Goal: Task Accomplishment & Management: Manage account settings

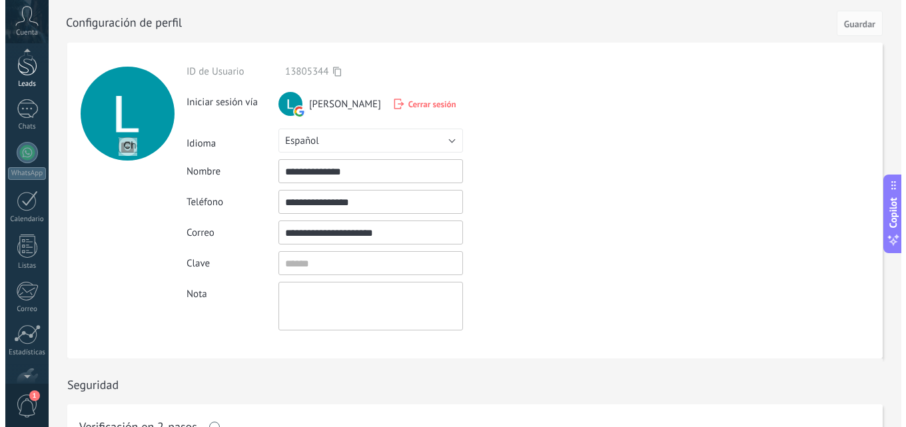
scroll to position [27, 0]
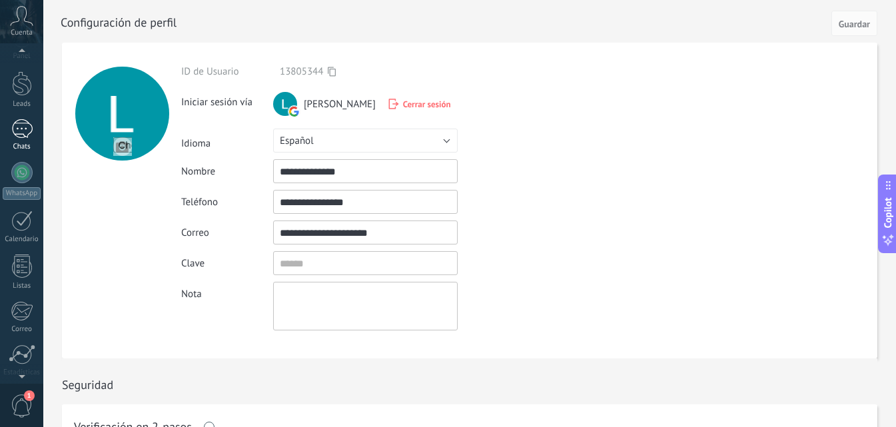
click at [19, 125] on div at bounding box center [21, 128] width 21 height 19
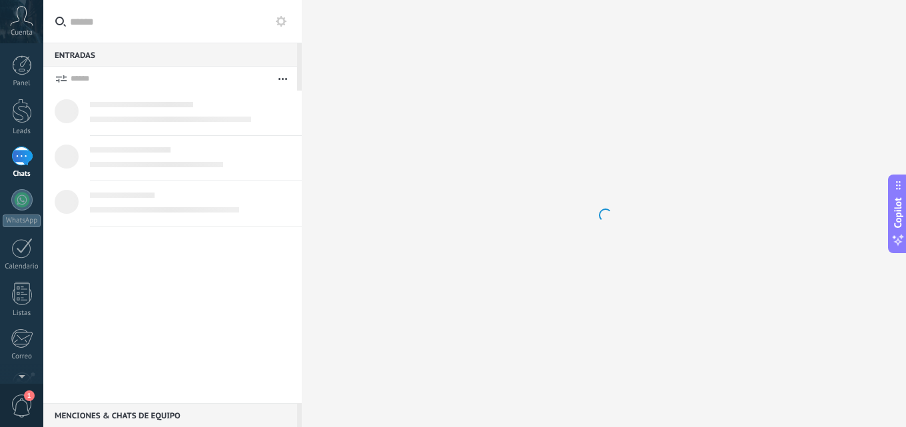
click at [24, 146] on div at bounding box center [21, 156] width 20 height 20
click at [34, 21] on div "Cuenta" at bounding box center [21, 21] width 43 height 43
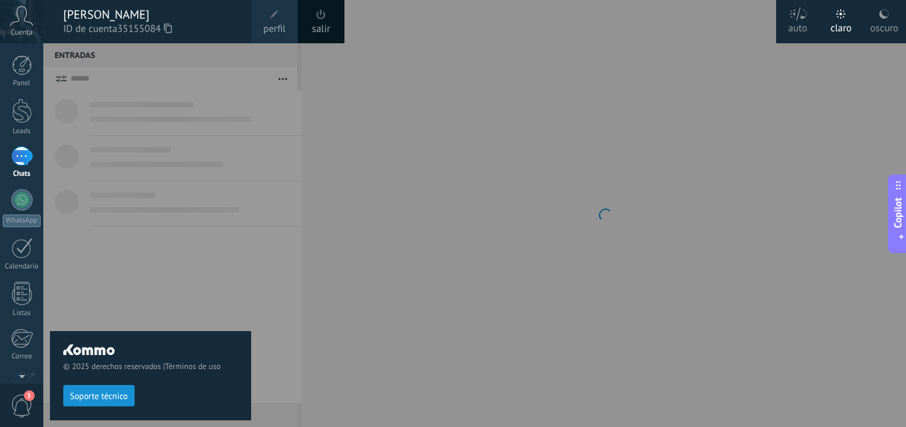
click at [275, 24] on span "perfil" at bounding box center [274, 29] width 22 height 15
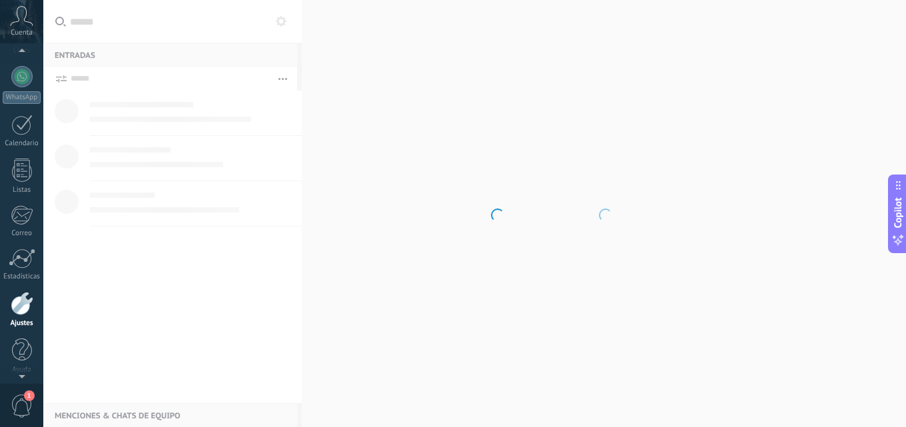
scroll to position [73, 0]
click at [31, 30] on span "Cuenta" at bounding box center [22, 33] width 22 height 9
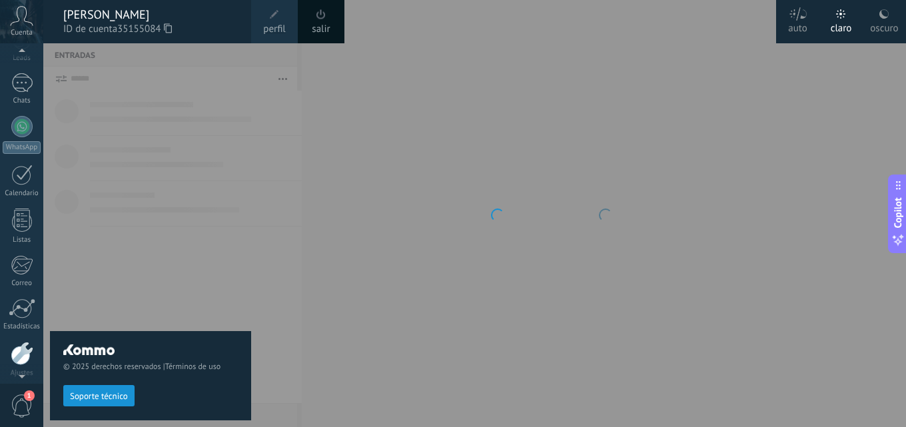
click at [259, 33] on link "perfil" at bounding box center [274, 21] width 47 height 43
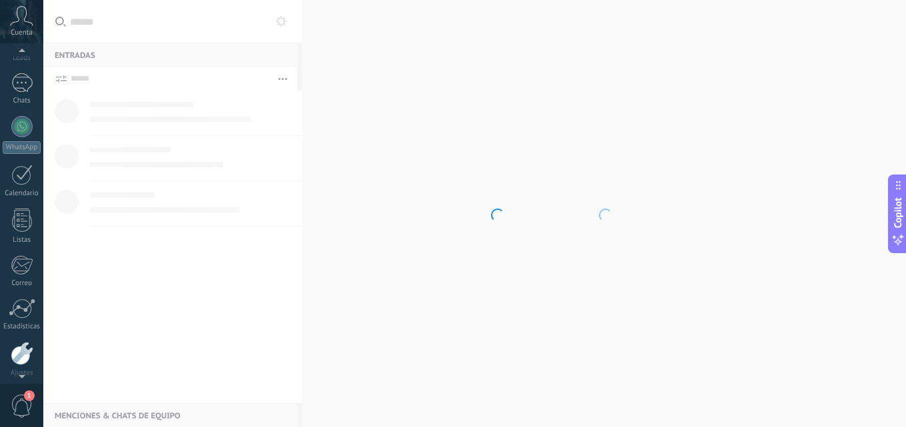
scroll to position [127, 0]
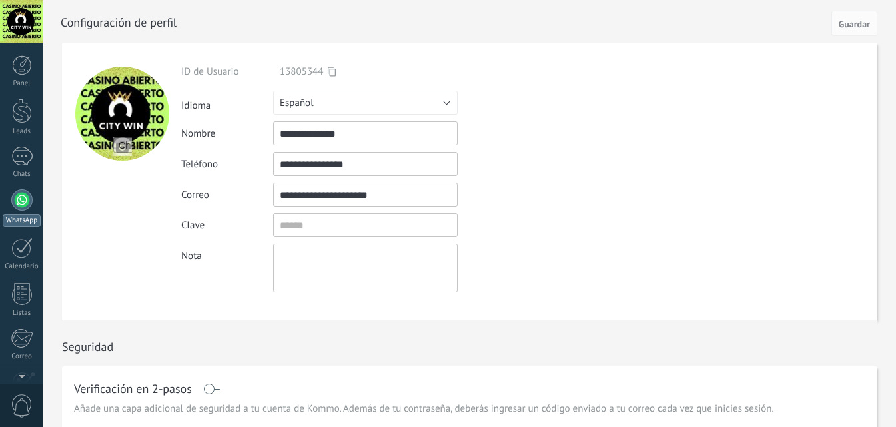
scroll to position [127, 0]
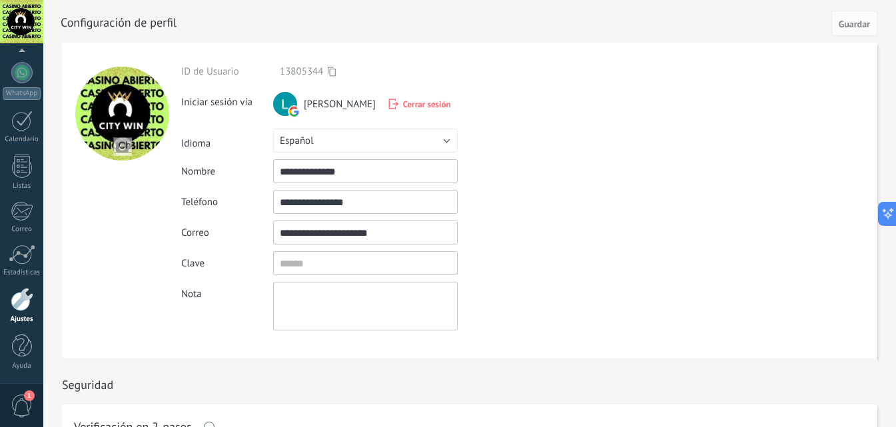
click at [119, 143] on input "file" at bounding box center [122, 146] width 19 height 19
type input "**********"
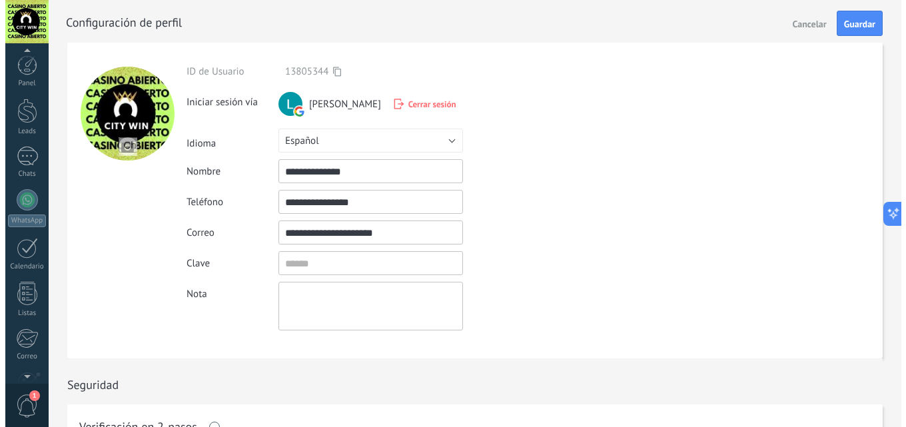
scroll to position [127, 0]
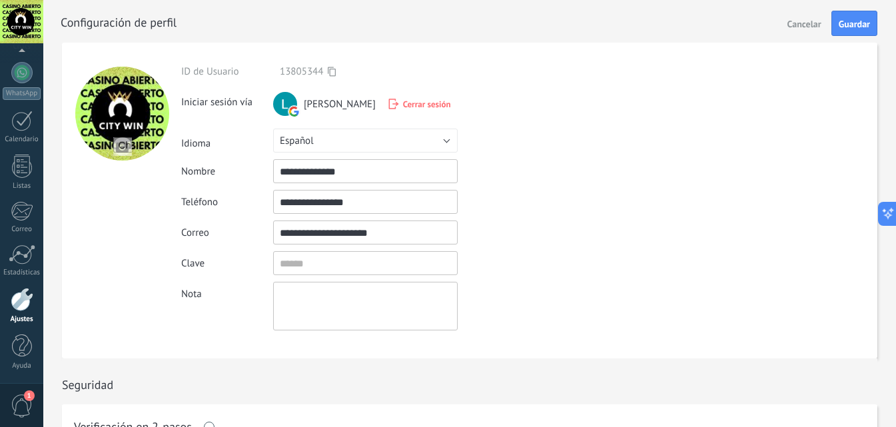
click at [423, 60] on div "ID de Usuario 13805344 Iniciar sesión vía Laura Riquelme Cerrar sesión Idioma Р…" at bounding box center [396, 201] width 431 height 316
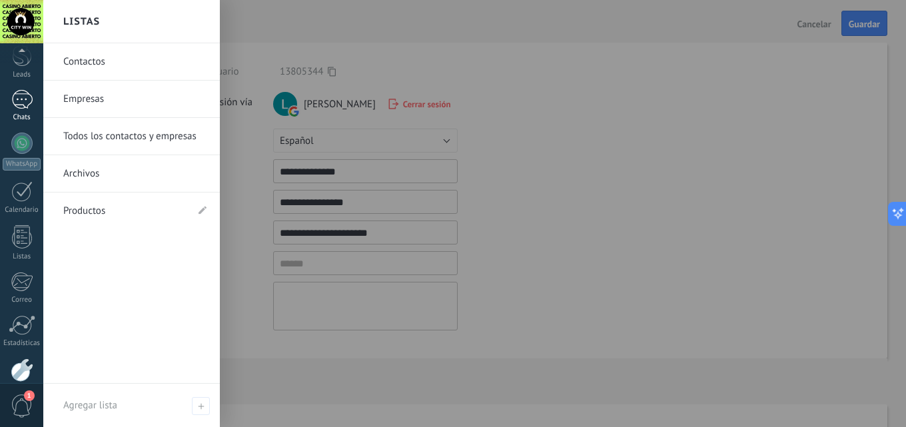
scroll to position [0, 0]
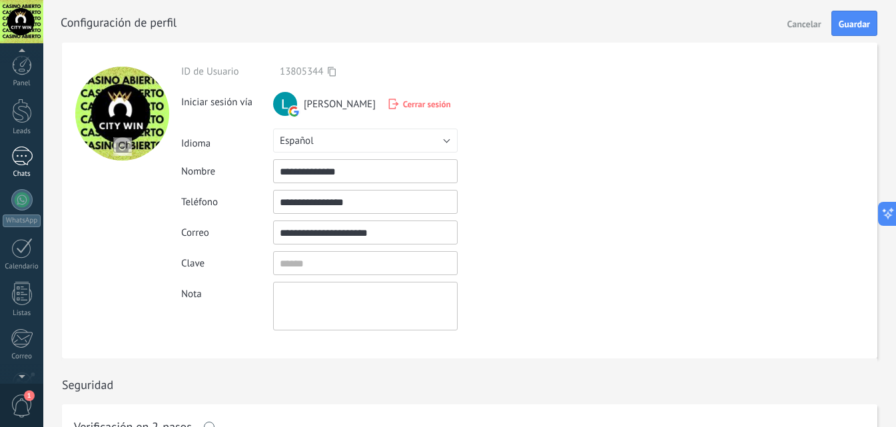
click at [25, 153] on div at bounding box center [21, 156] width 21 height 19
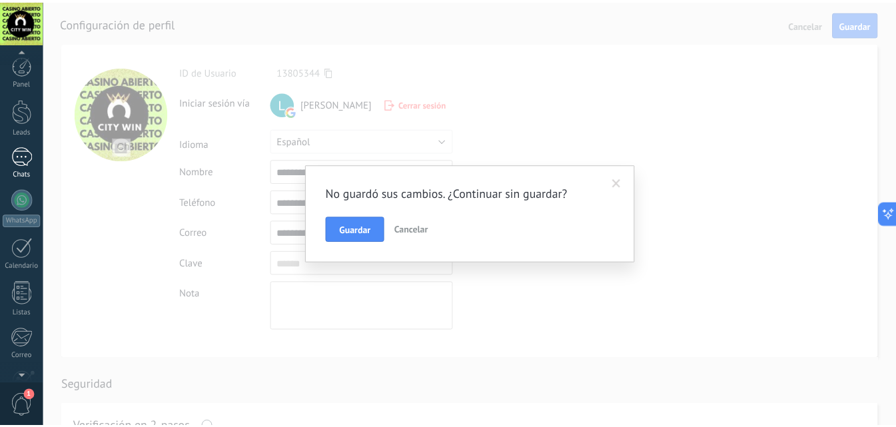
scroll to position [127, 0]
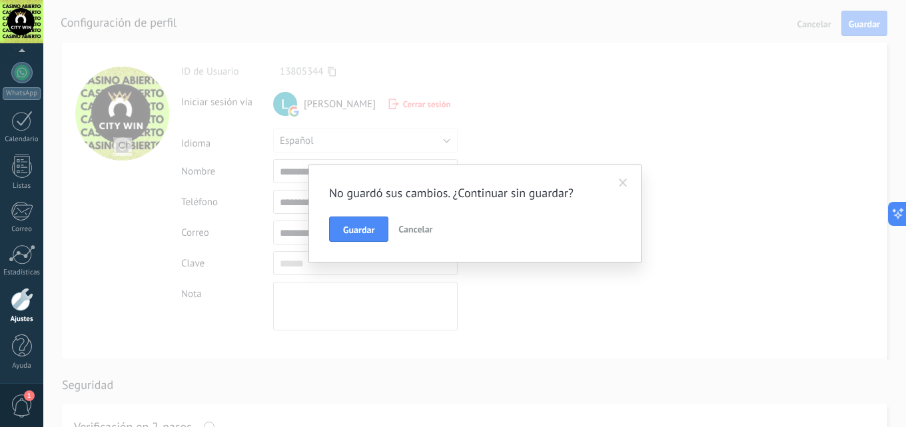
click at [363, 217] on button "Guardar" at bounding box center [358, 229] width 59 height 25
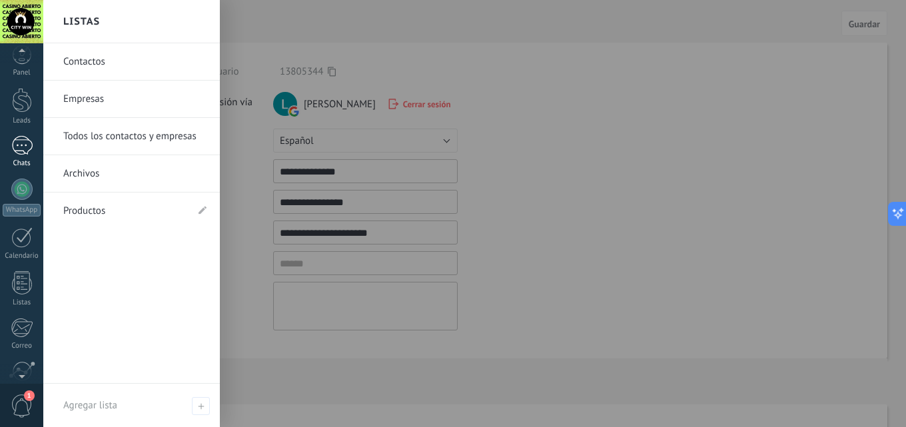
scroll to position [0, 0]
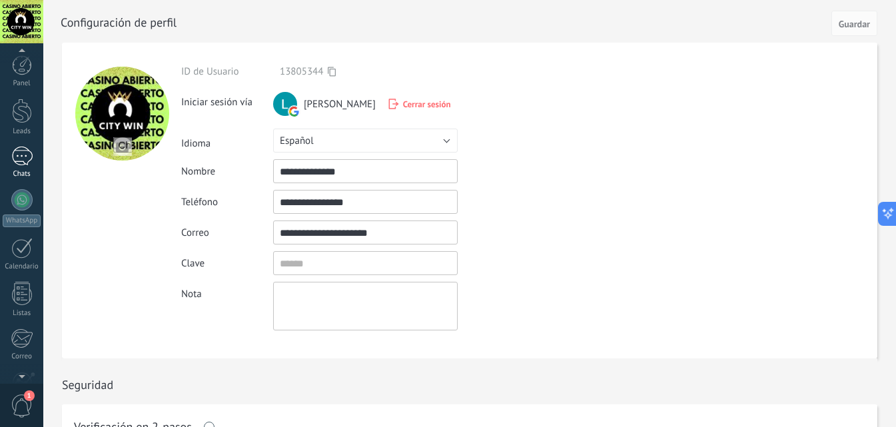
click at [19, 159] on div at bounding box center [21, 156] width 21 height 19
